Goal: Find specific page/section: Find specific page/section

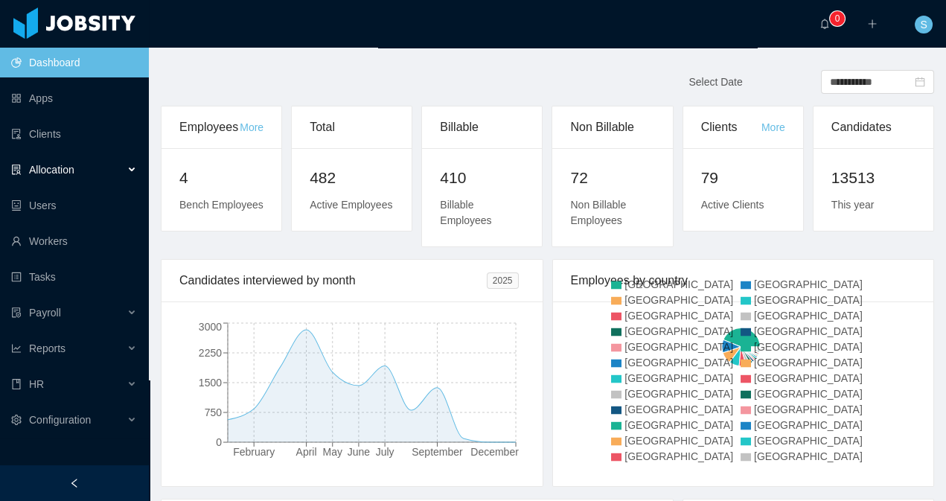
click at [61, 166] on span "Allocation" at bounding box center [51, 170] width 45 height 12
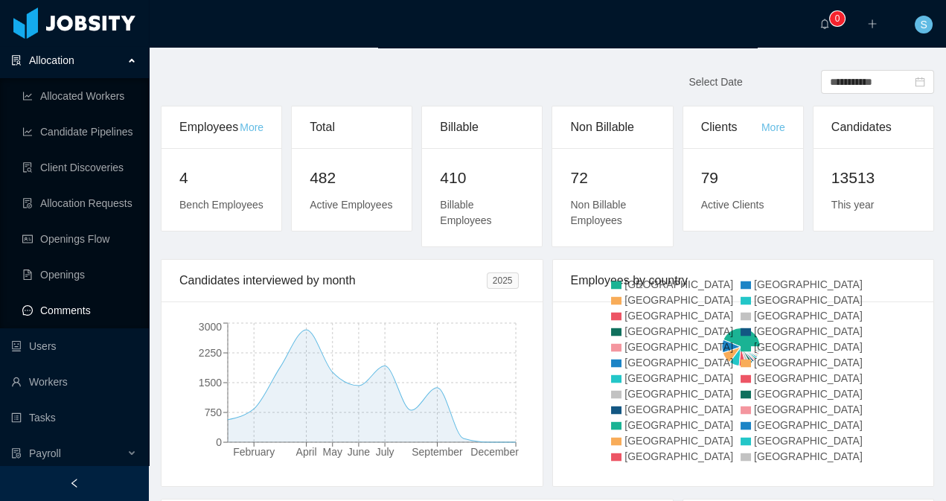
scroll to position [119, 0]
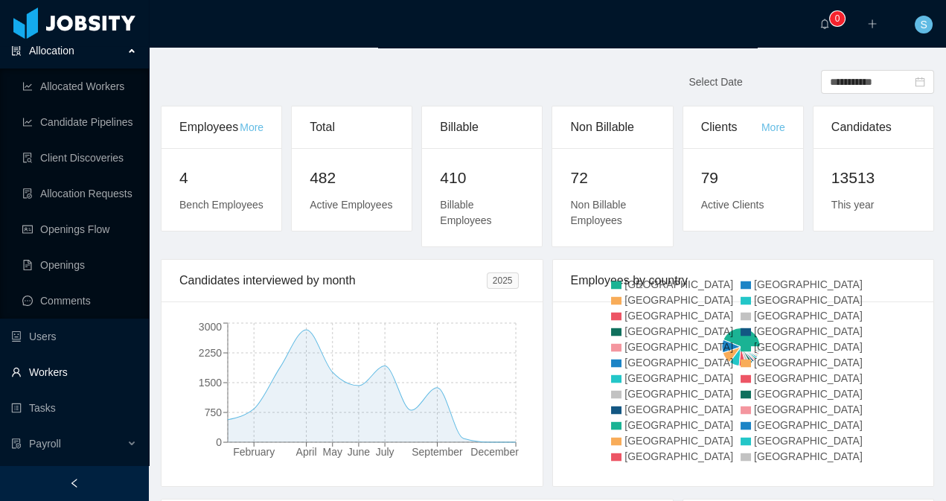
click at [64, 372] on link "Workers" at bounding box center [74, 372] width 126 height 30
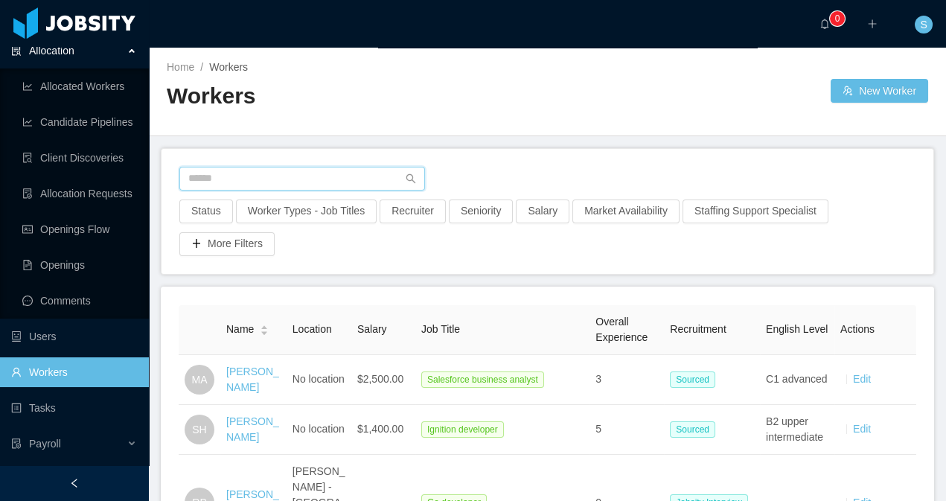
click at [247, 180] on input "text" at bounding box center [302, 179] width 246 height 24
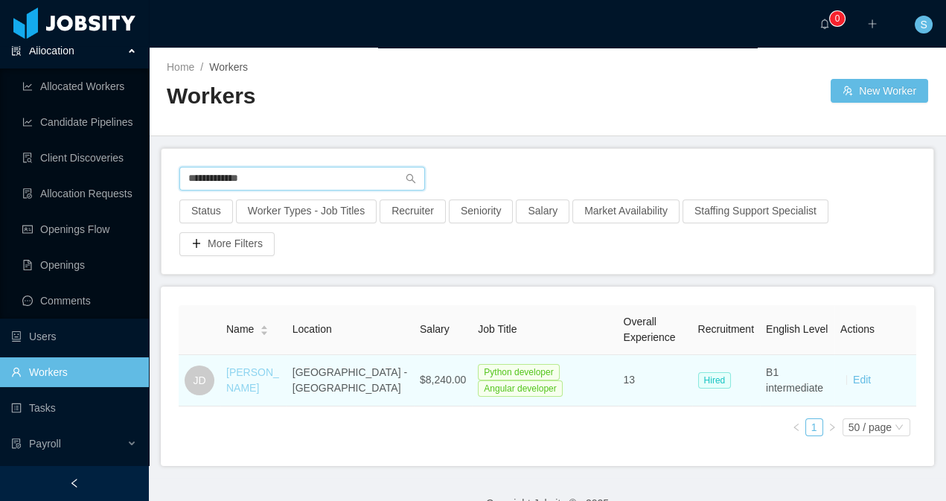
type input "**********"
click at [265, 392] on link "[PERSON_NAME]" at bounding box center [252, 380] width 53 height 28
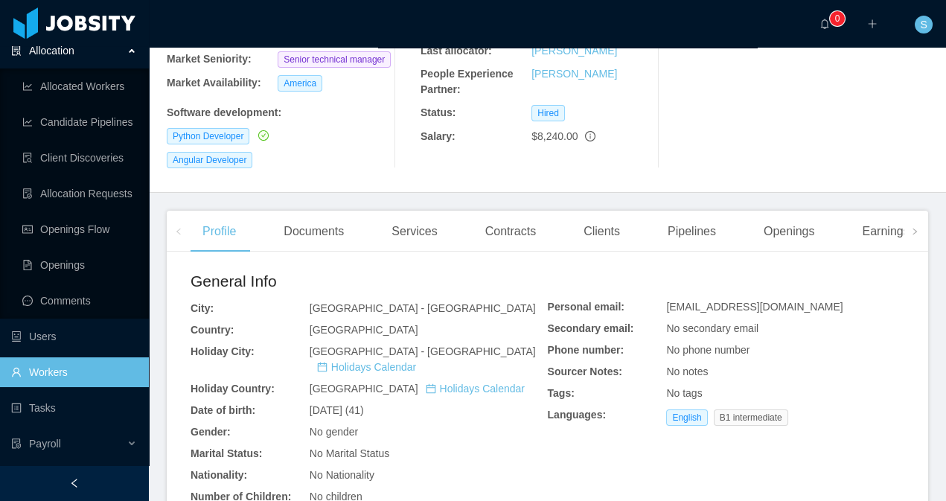
scroll to position [234, 0]
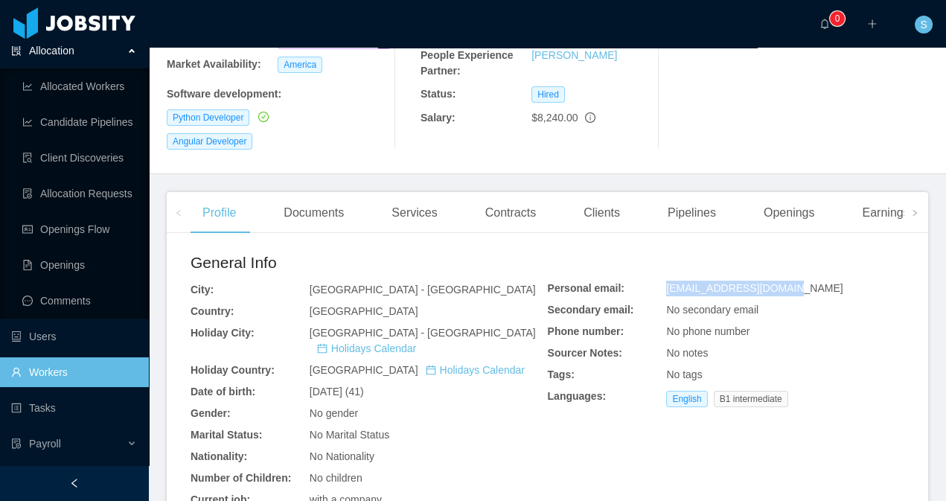
drag, startPoint x: 793, startPoint y: 266, endPoint x: 671, endPoint y: 259, distance: 123.0
click at [671, 259] on div "Personal email: [EMAIL_ADDRESS][DOMAIN_NAME] Secondary email: No secondary emai…" at bounding box center [726, 332] width 357 height 162
copy span "[EMAIL_ADDRESS][DOMAIN_NAME]"
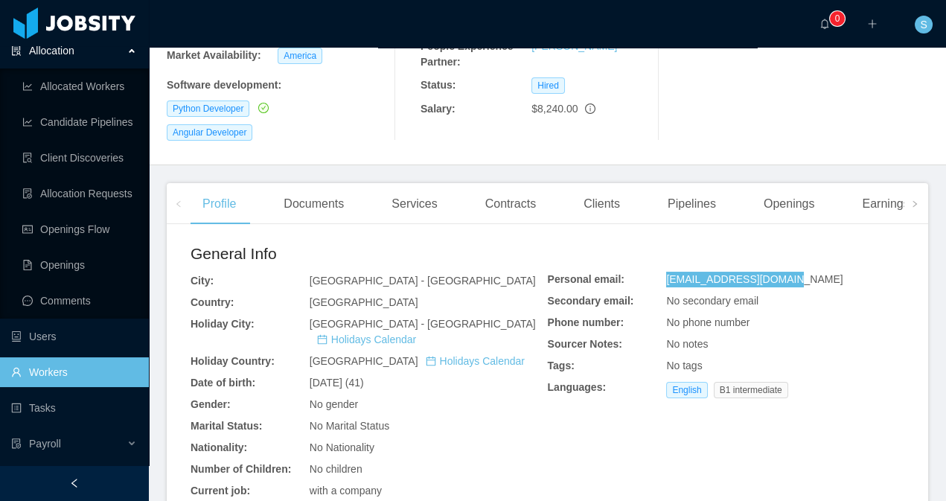
scroll to position [243, 0]
copy span "[EMAIL_ADDRESS][DOMAIN_NAME]"
click at [65, 382] on link "Workers" at bounding box center [74, 372] width 126 height 30
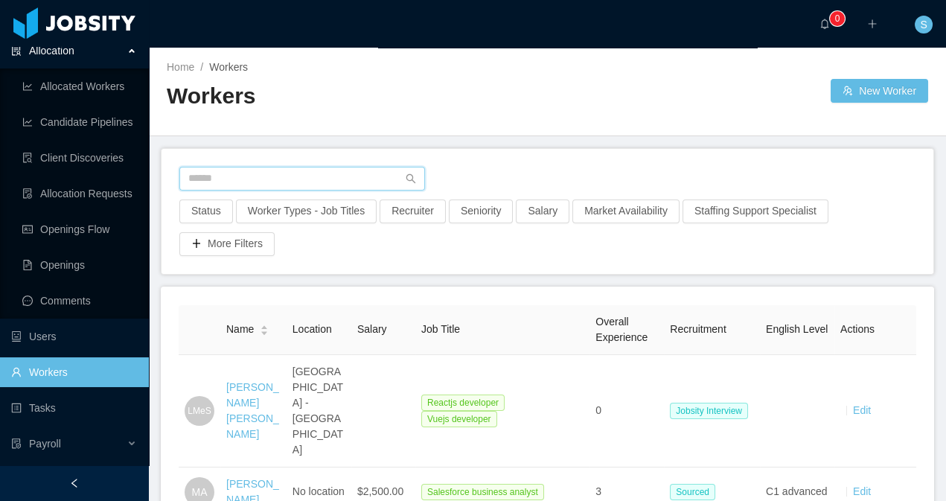
click at [260, 177] on input "text" at bounding box center [302, 179] width 246 height 24
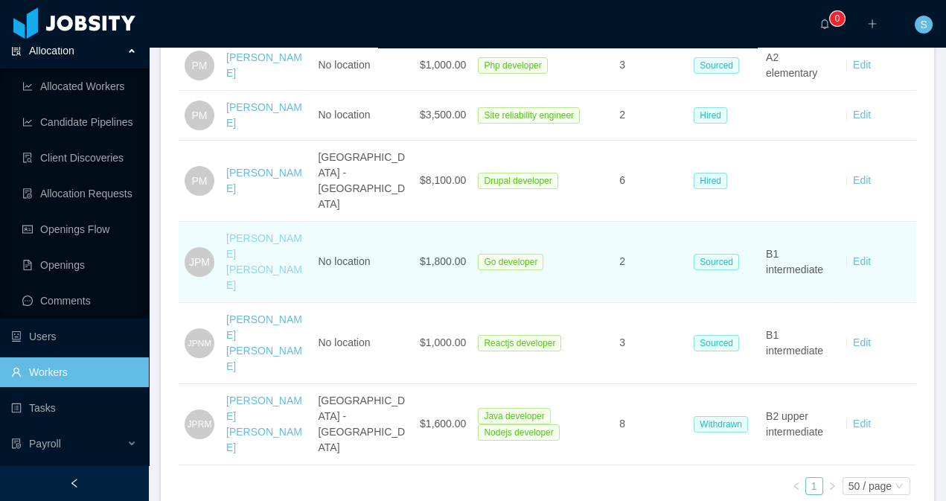
scroll to position [204, 0]
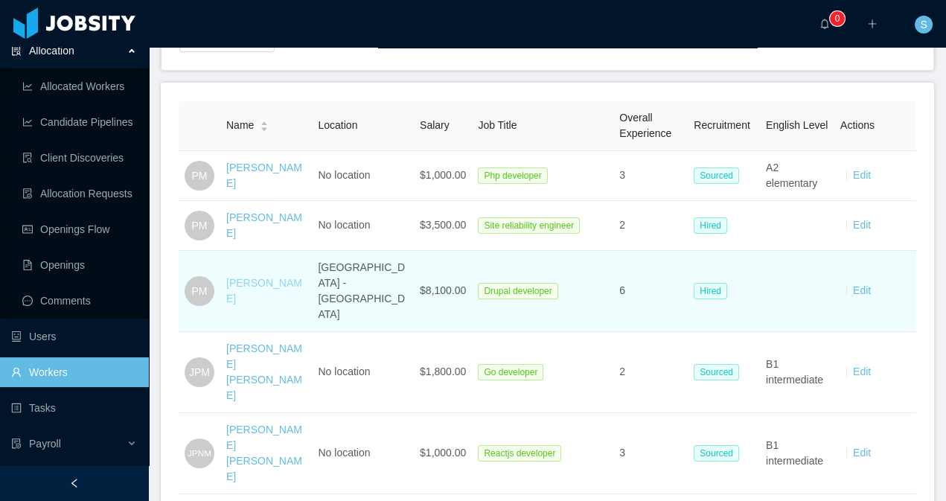
type input "**********"
click at [249, 277] on link "[PERSON_NAME]" at bounding box center [264, 291] width 76 height 28
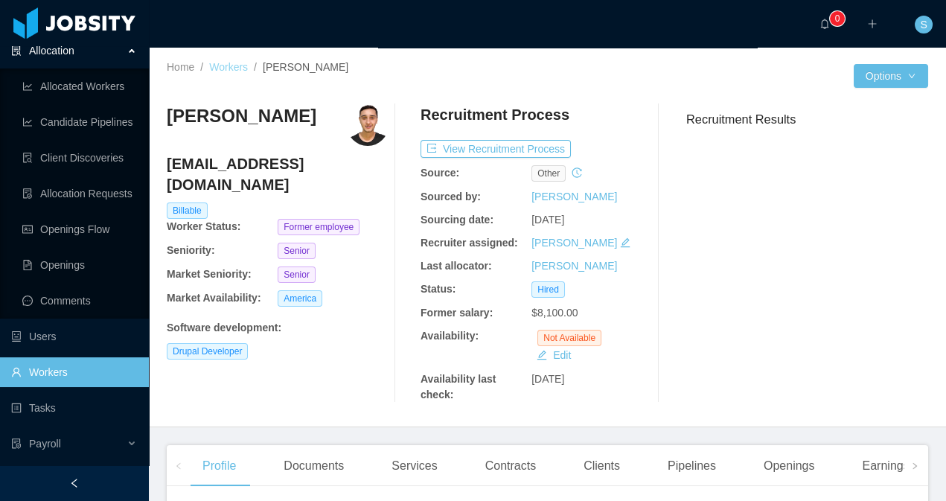
click at [226, 65] on link "Workers" at bounding box center [228, 67] width 39 height 12
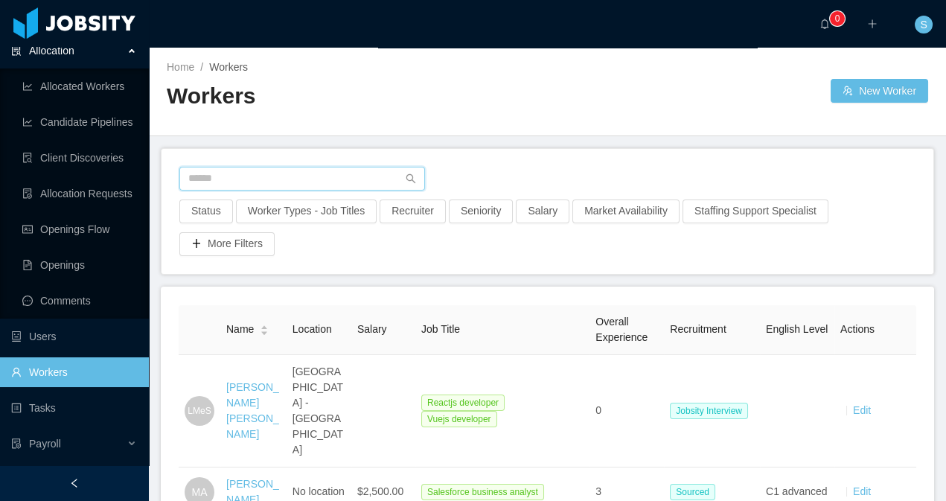
click at [288, 185] on input "text" at bounding box center [302, 179] width 246 height 24
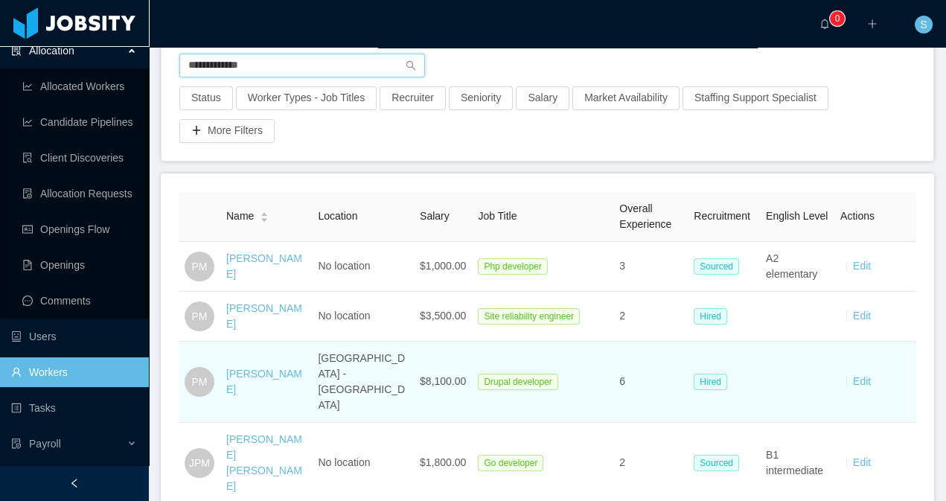
scroll to position [116, 0]
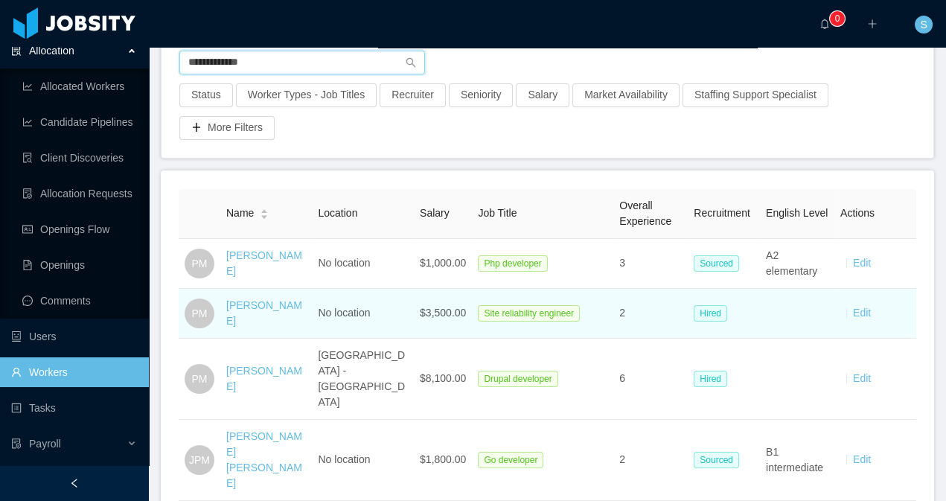
type input "**********"
